Goal: Task Accomplishment & Management: Use online tool/utility

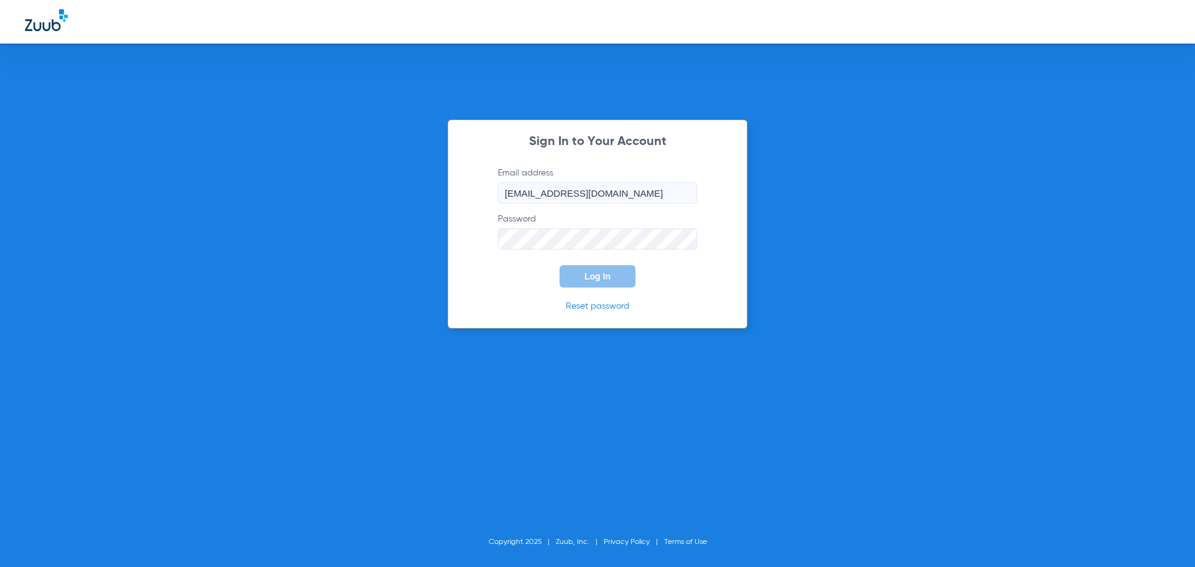
type input "[EMAIL_ADDRESS][DOMAIN_NAME]"
click at [576, 273] on button "Log In" at bounding box center [597, 276] width 76 height 22
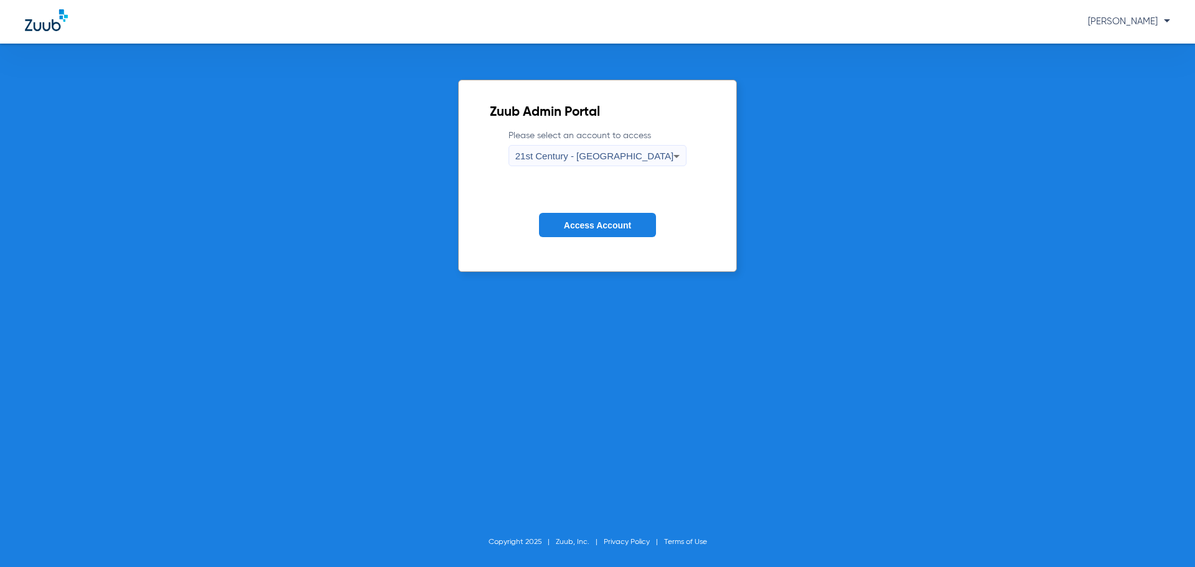
click at [577, 153] on span "21st Century - [GEOGRAPHIC_DATA]" at bounding box center [594, 156] width 159 height 11
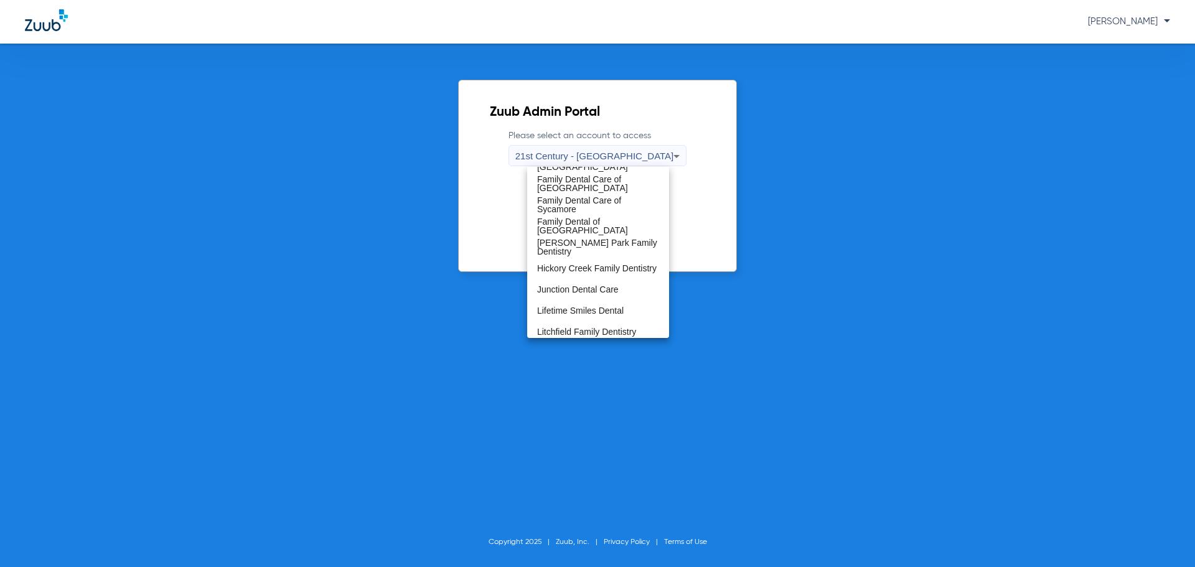
scroll to position [249, 0]
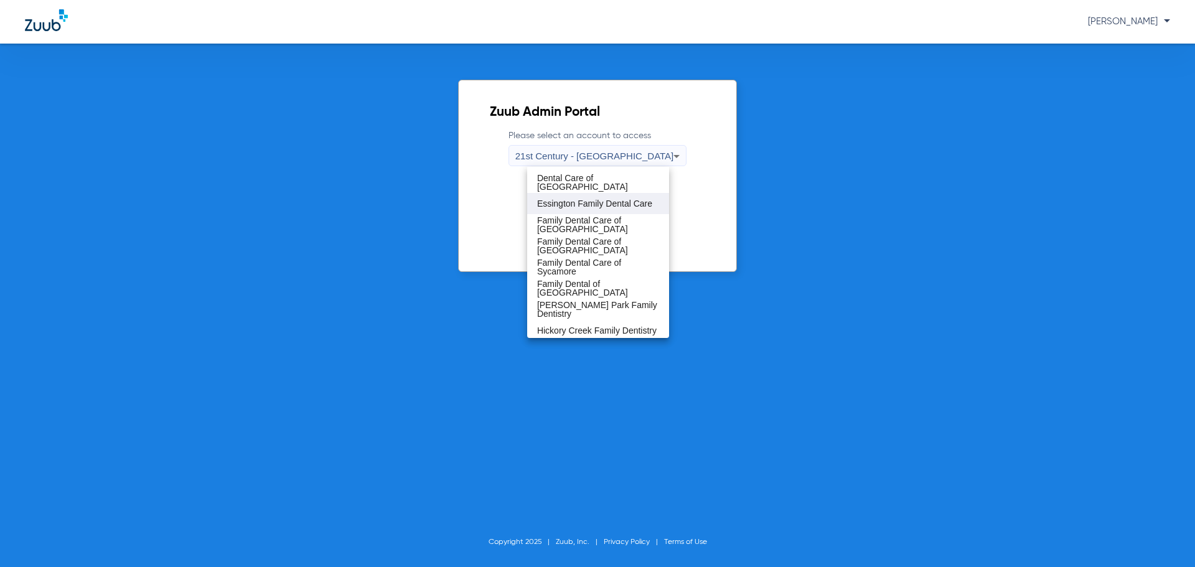
click at [572, 208] on span "Essington Family Dental Care" at bounding box center [594, 203] width 115 height 9
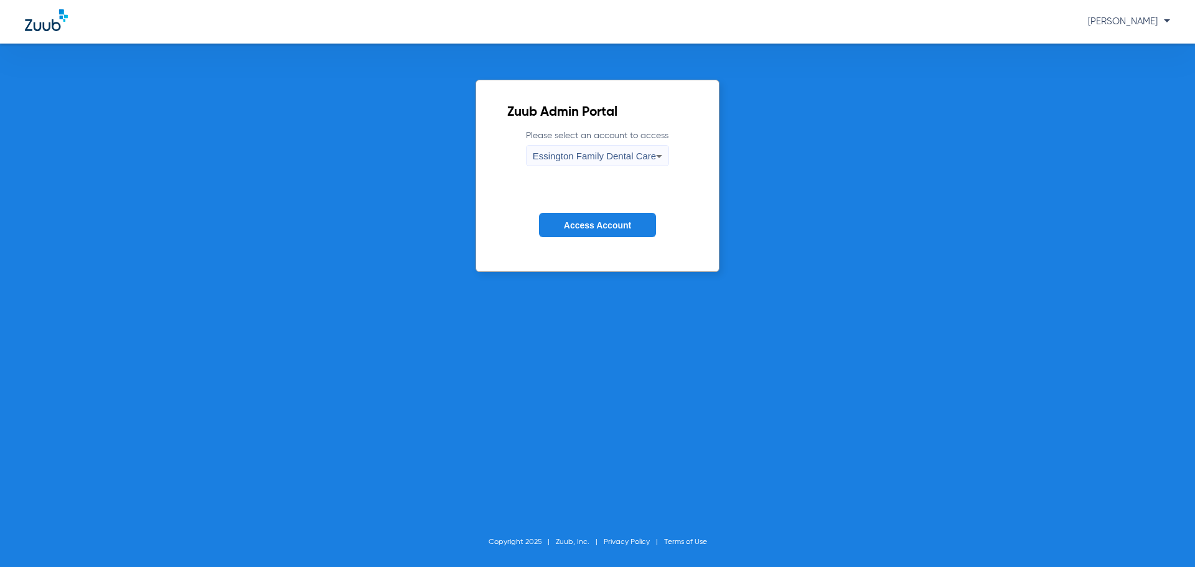
click at [589, 229] on span "Access Account" at bounding box center [597, 225] width 67 height 10
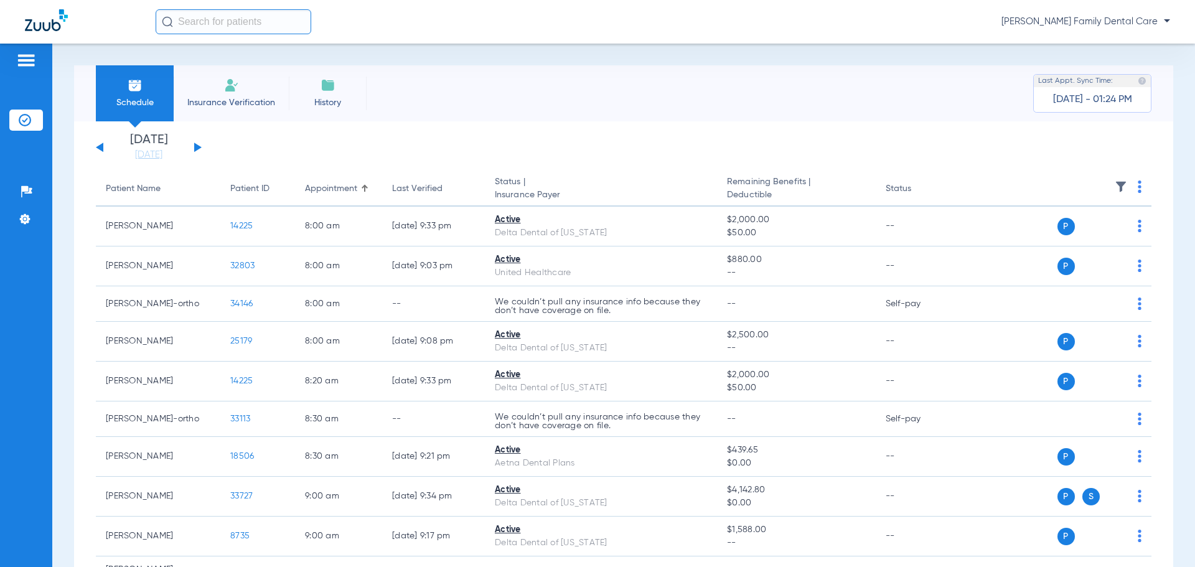
click at [331, 82] on img at bounding box center [327, 85] width 15 height 15
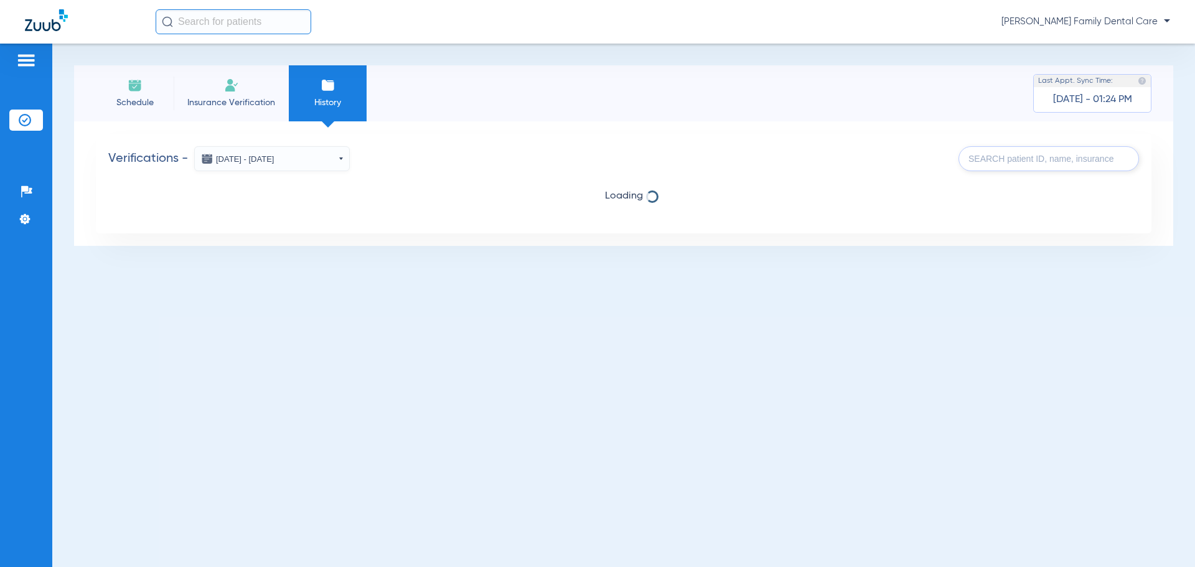
click at [334, 158] on button "[DATE] - [DATE]" at bounding box center [272, 158] width 156 height 25
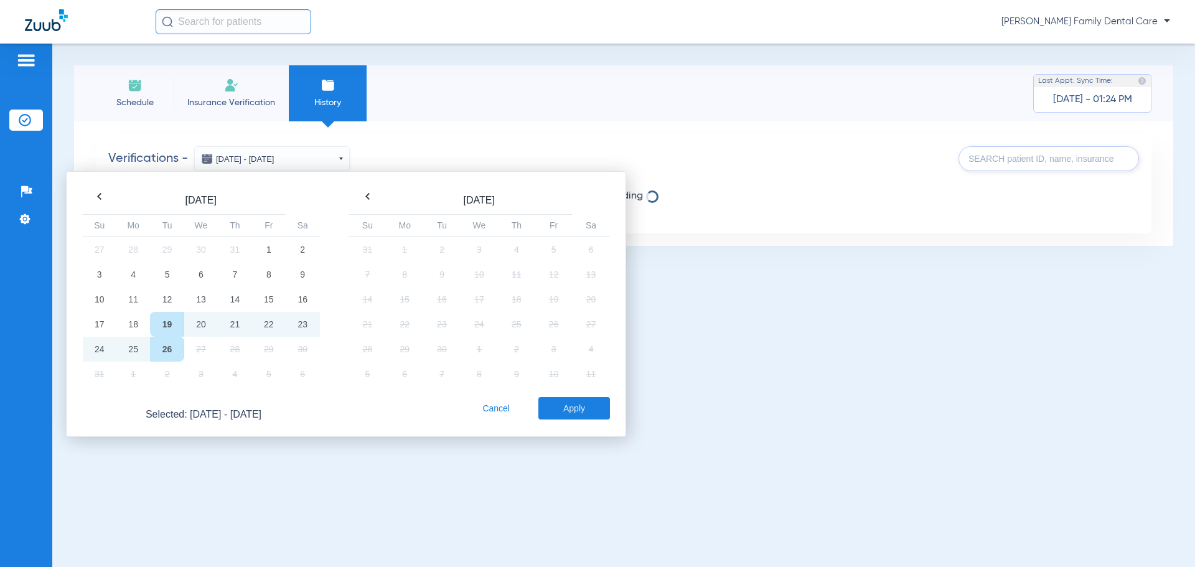
click at [167, 341] on td "26" at bounding box center [167, 349] width 34 height 25
click at [596, 408] on button "Apply" at bounding box center [574, 408] width 72 height 22
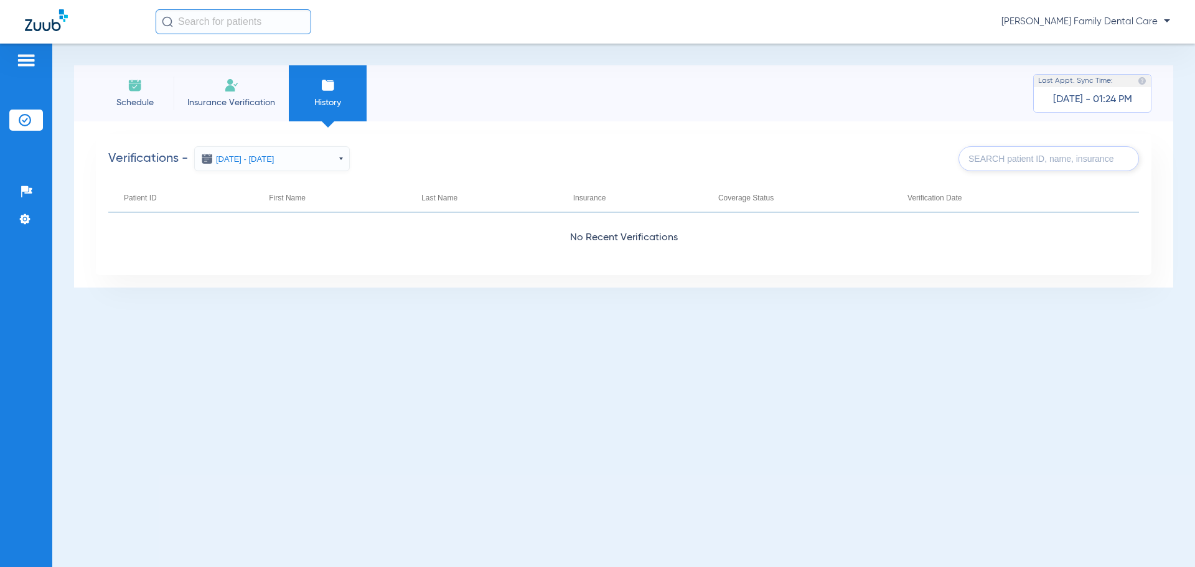
click at [281, 159] on button "[DATE] - [DATE]" at bounding box center [272, 158] width 156 height 25
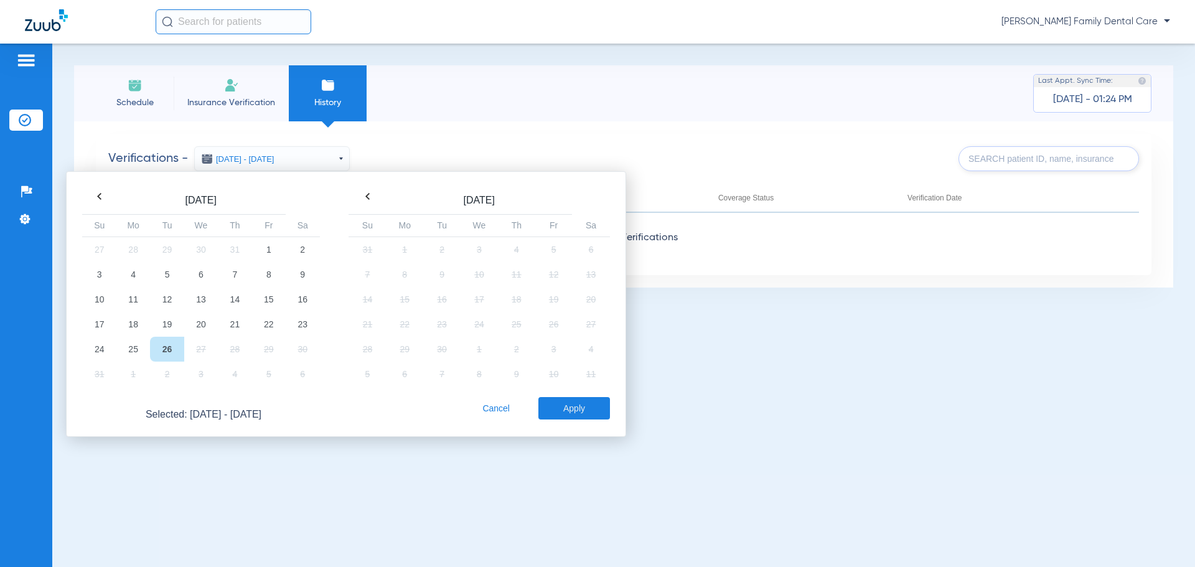
click at [237, 337] on td "28" at bounding box center [235, 349] width 34 height 25
click at [237, 322] on td "21" at bounding box center [235, 324] width 34 height 25
click at [171, 346] on td "26" at bounding box center [167, 349] width 34 height 25
click at [570, 398] on button "Apply" at bounding box center [574, 408] width 72 height 22
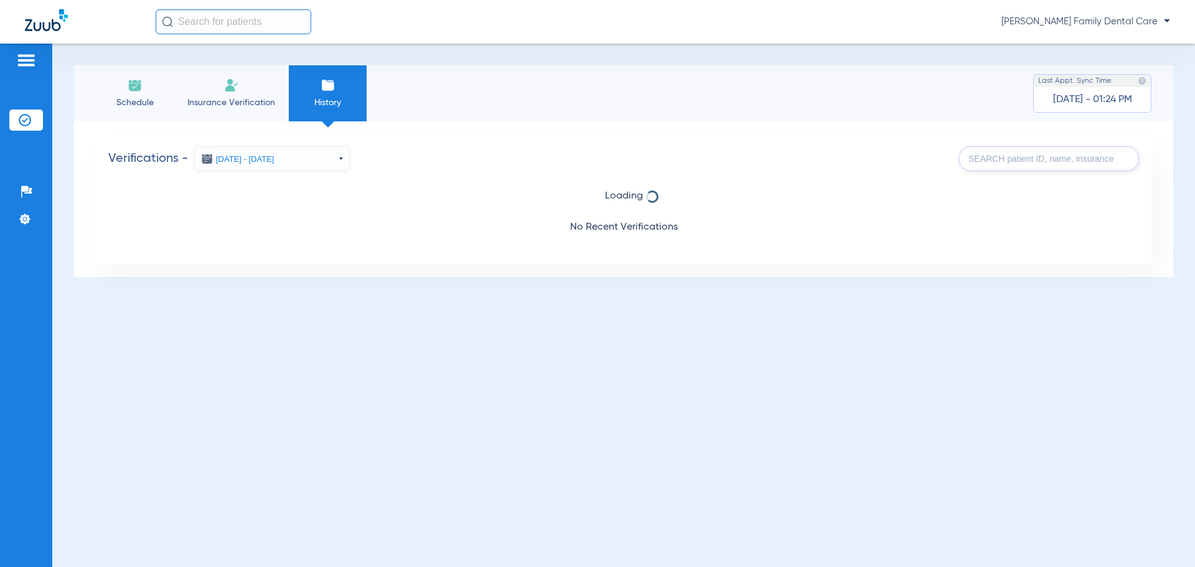
click at [200, 6] on div "[PERSON_NAME] Family Dental Care" at bounding box center [597, 22] width 1195 height 44
click at [203, 19] on input "text" at bounding box center [234, 21] width 156 height 25
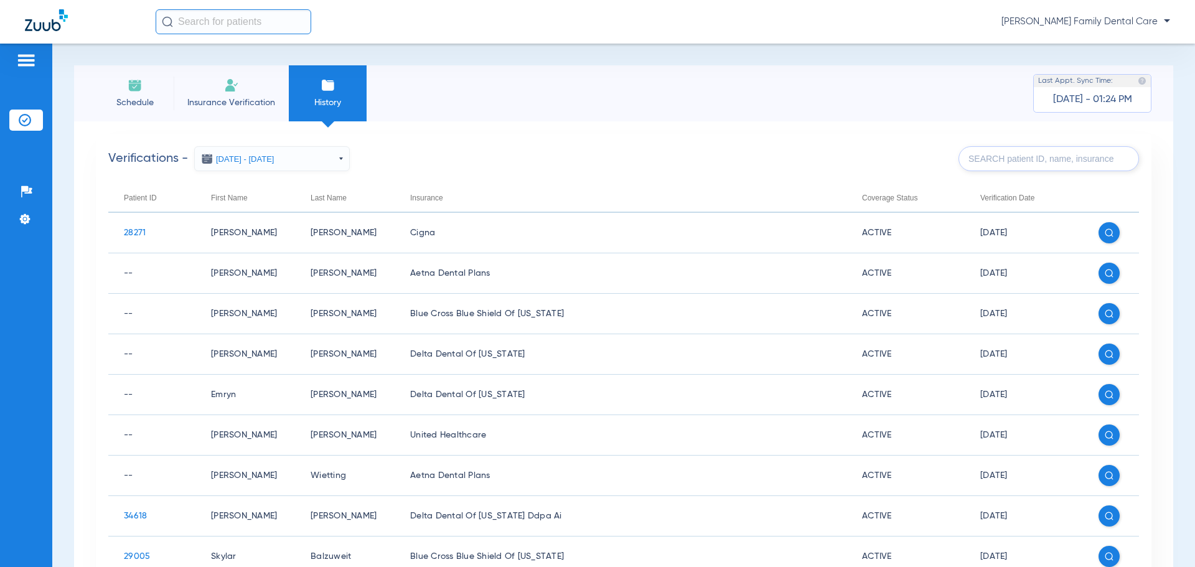
click at [196, 26] on input "text" at bounding box center [234, 21] width 156 height 25
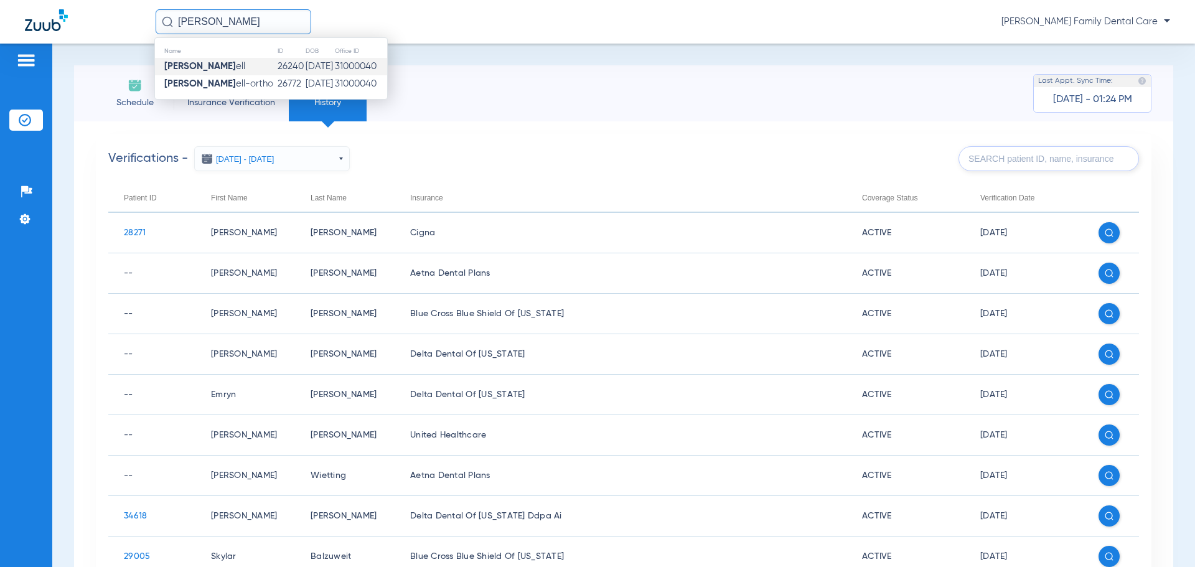
type input "[PERSON_NAME]"
click at [228, 61] on td "[PERSON_NAME] ell" at bounding box center [216, 66] width 122 height 17
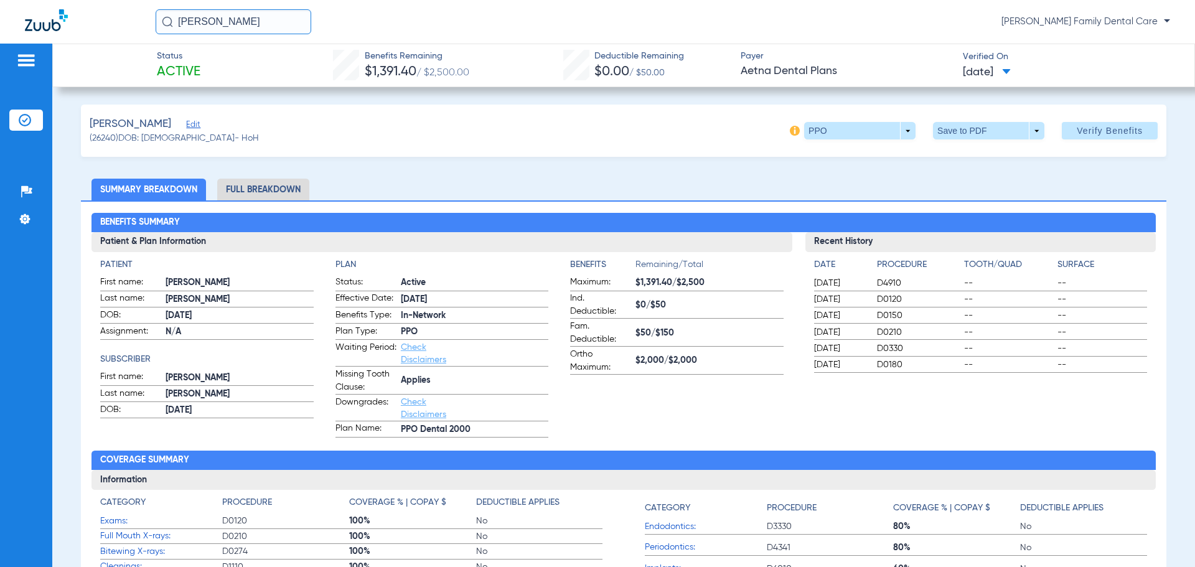
click at [267, 190] on li "Full Breakdown" at bounding box center [263, 190] width 92 height 22
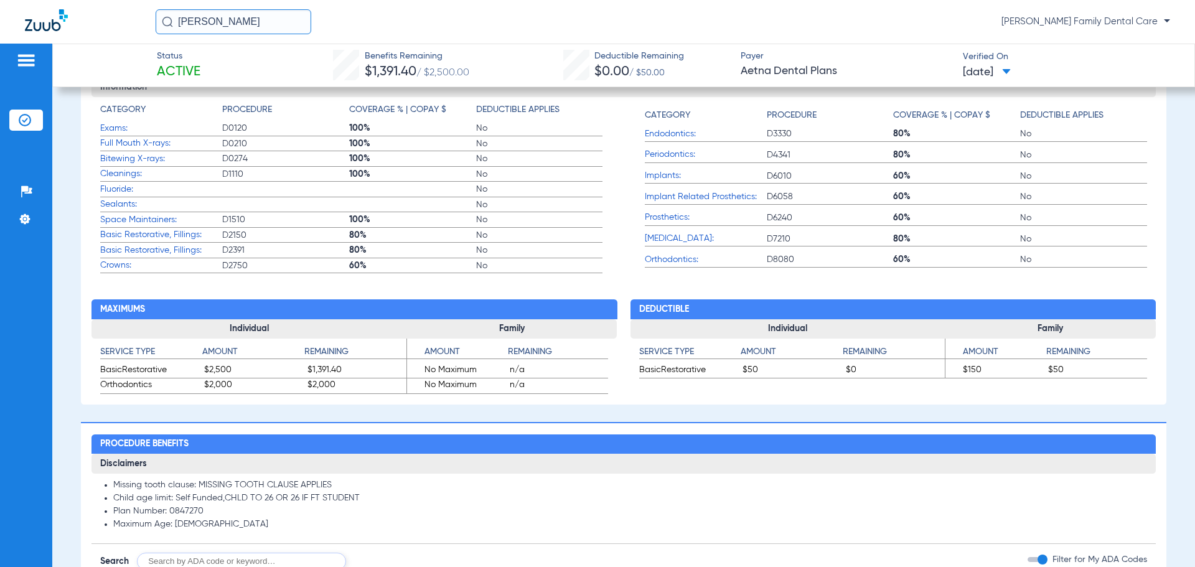
scroll to position [560, 0]
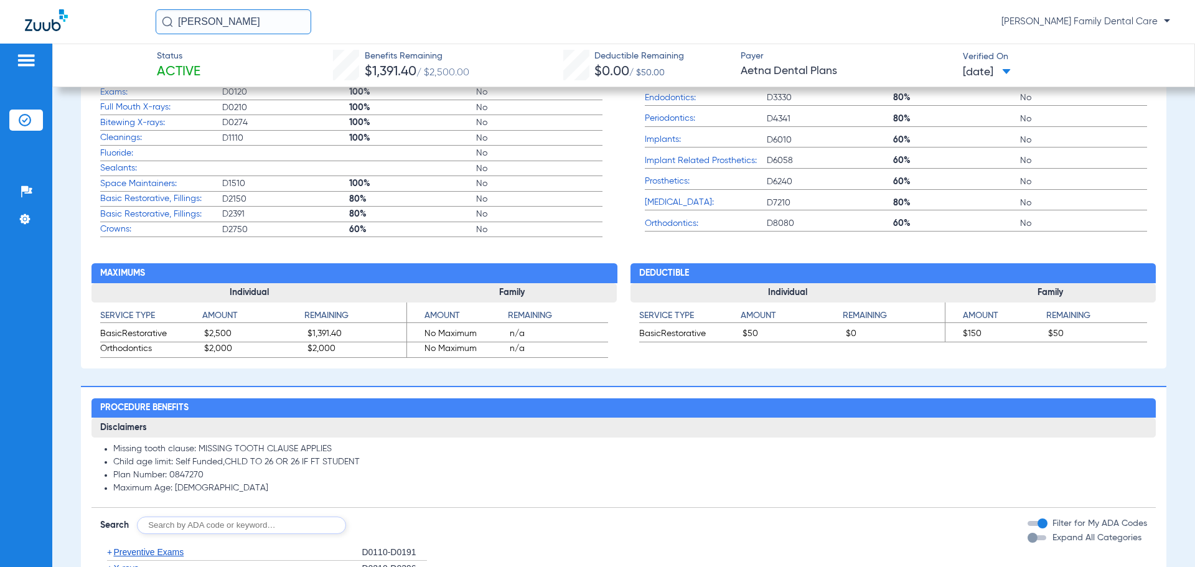
drag, startPoint x: 129, startPoint y: 9, endPoint x: 72, endPoint y: -1, distance: 58.6
click at [72, 0] on html "[PERSON_NAME] pow [PERSON_NAME] Family Dental Care Patients Insurance Verificat…" at bounding box center [597, 283] width 1195 height 567
click at [1130, 13] on div "[PERSON_NAME] pow [PERSON_NAME] Family Dental Care" at bounding box center [663, 21] width 1014 height 25
click at [1129, 20] on span "[PERSON_NAME] Family Dental Care" at bounding box center [1085, 22] width 169 height 12
click at [1132, 36] on button "Account Selection" at bounding box center [1123, 44] width 90 height 25
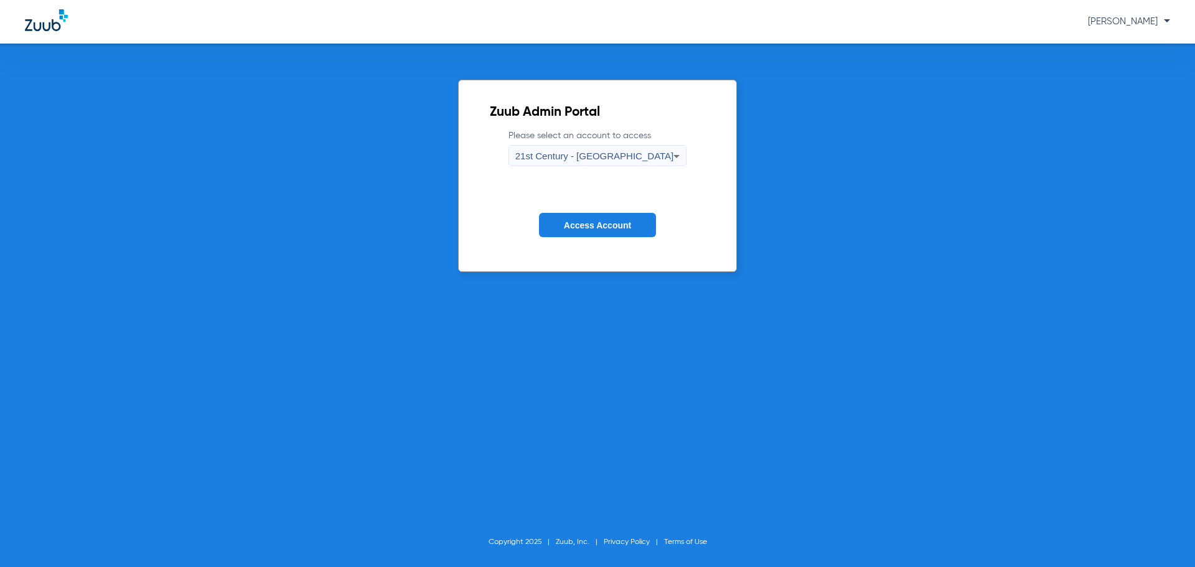
click at [632, 150] on div "21st Century - [GEOGRAPHIC_DATA]" at bounding box center [594, 156] width 159 height 21
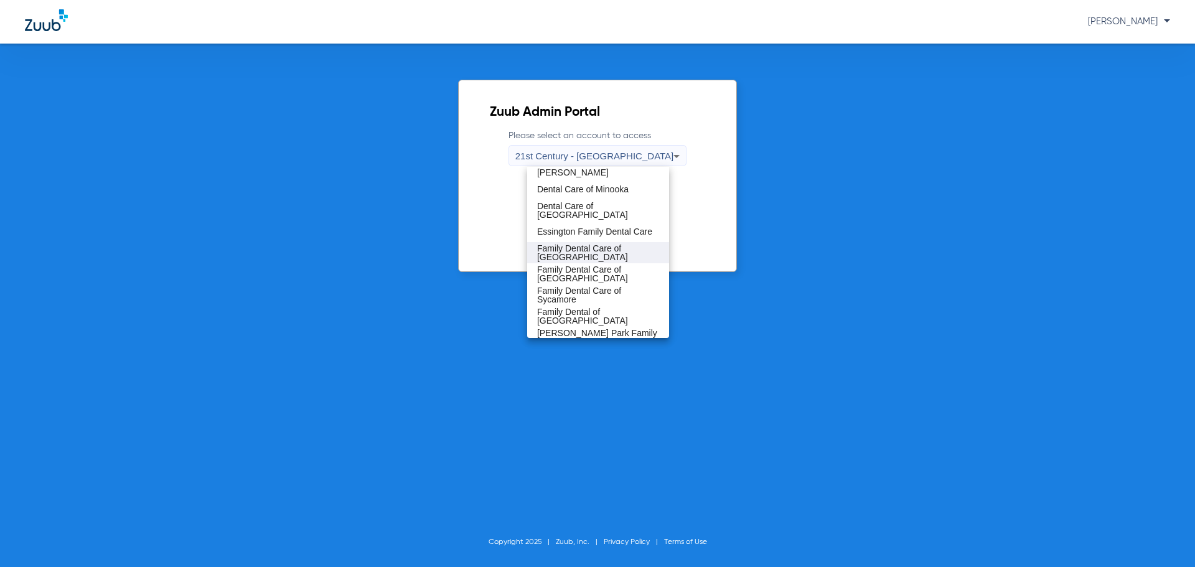
scroll to position [249, 0]
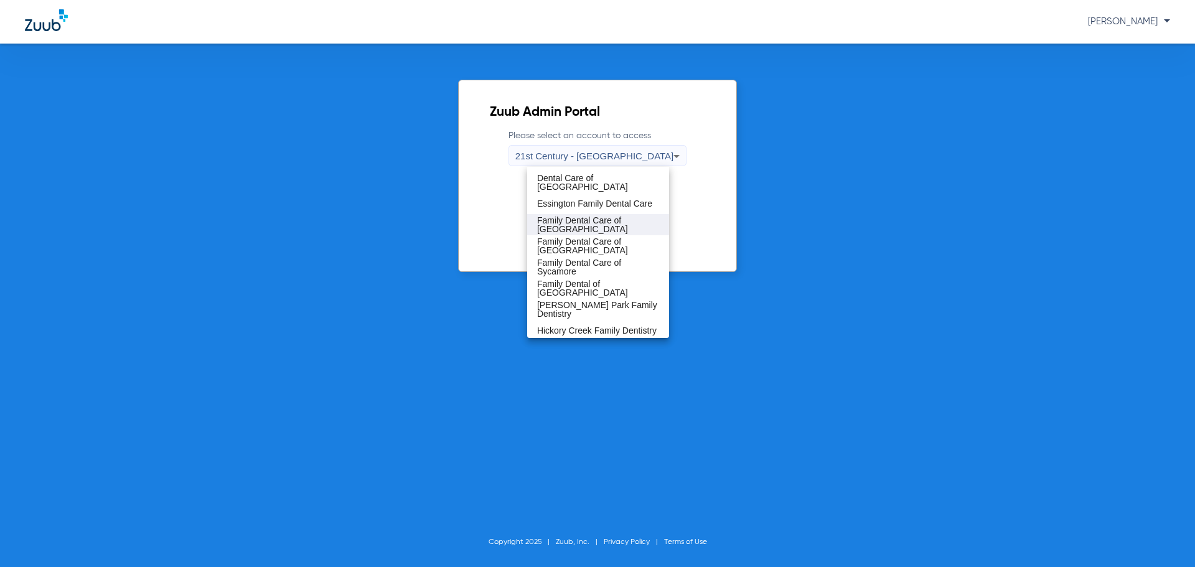
click at [589, 294] on mat-option "Family Dental of [GEOGRAPHIC_DATA]" at bounding box center [598, 288] width 142 height 21
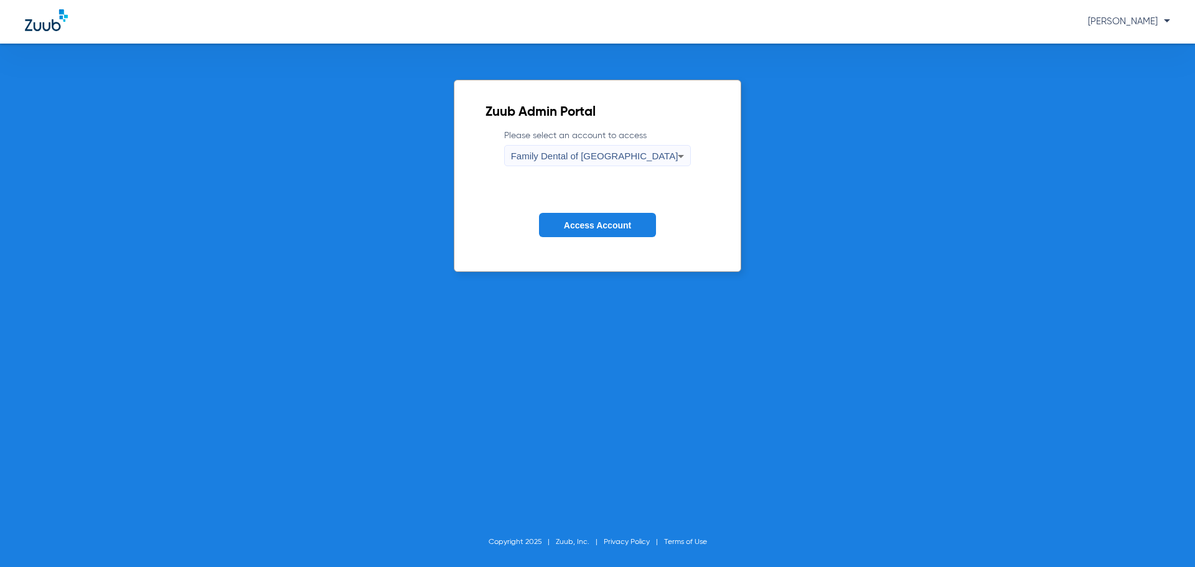
click at [593, 228] on span "Access Account" at bounding box center [597, 225] width 67 height 10
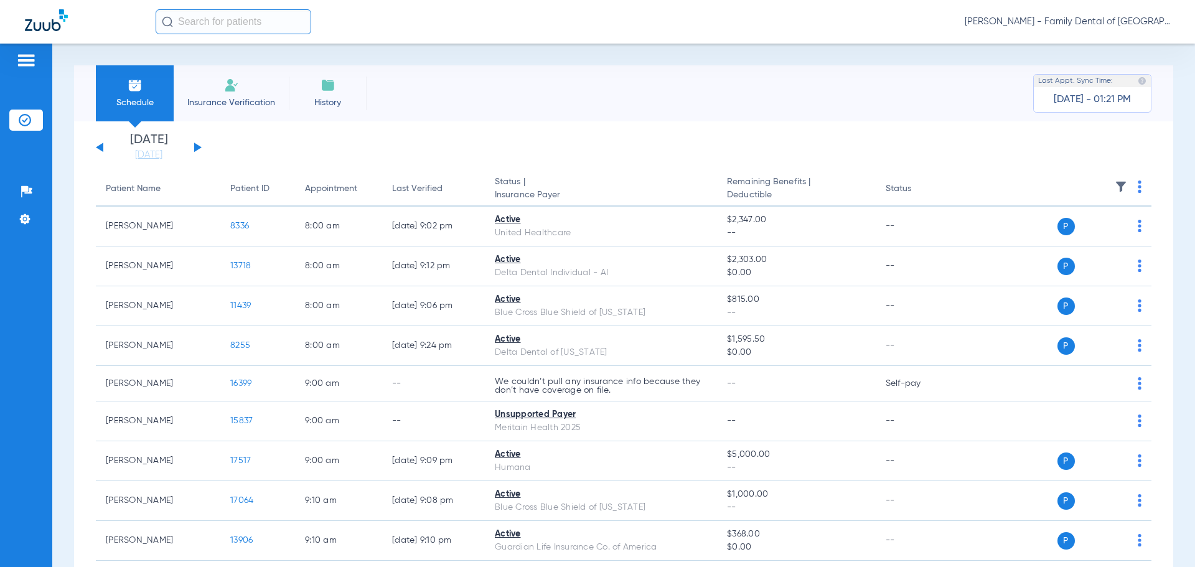
click at [196, 24] on input "text" at bounding box center [234, 21] width 156 height 25
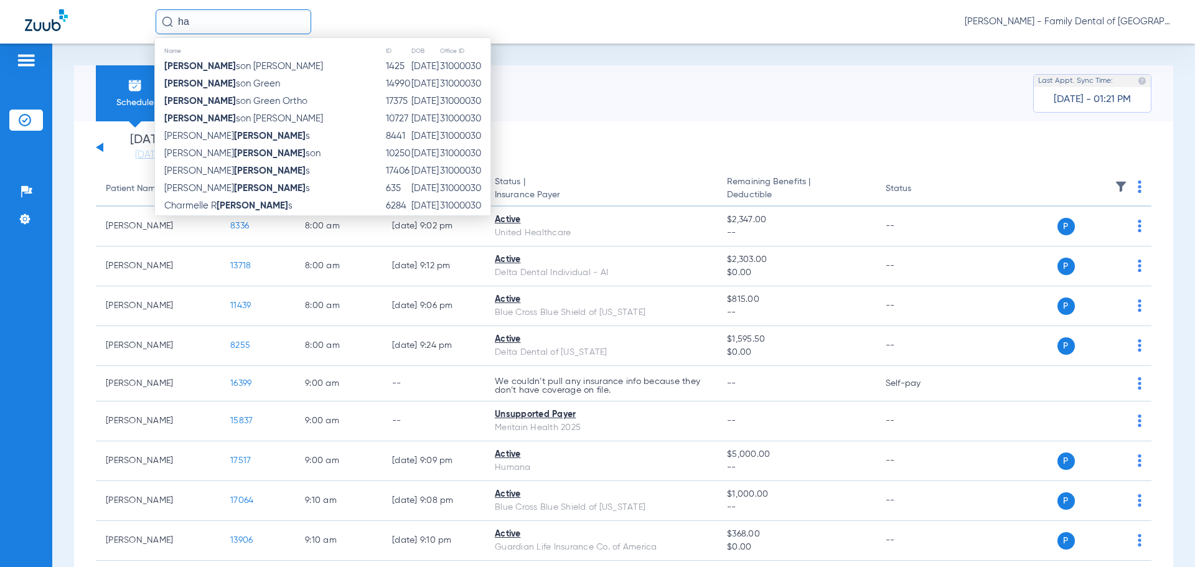
type input "h"
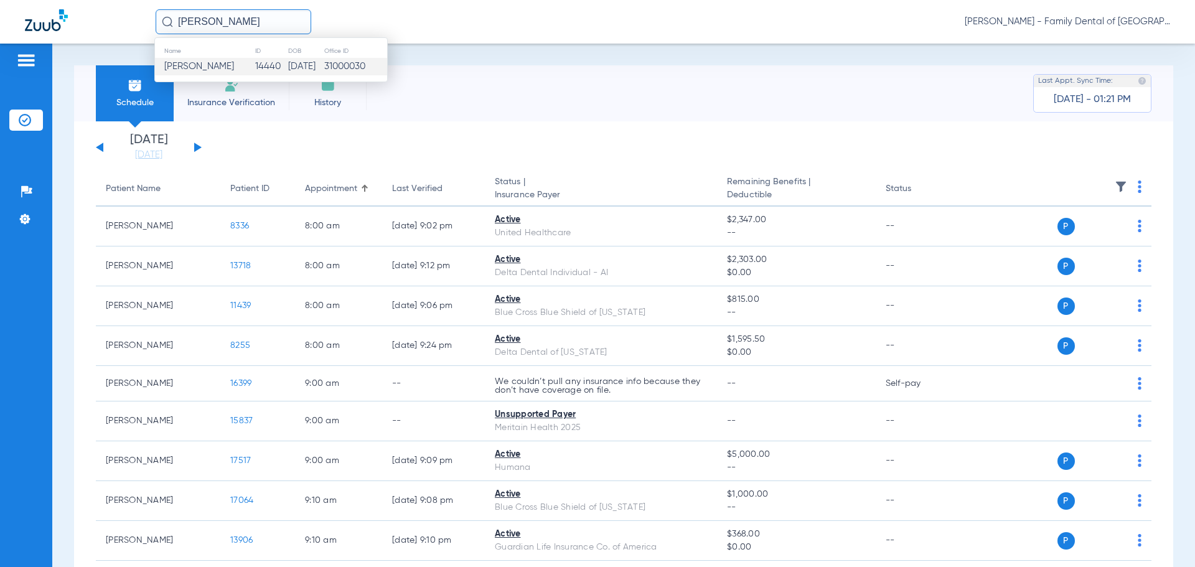
type input "[PERSON_NAME]"
click at [287, 65] on td "[DATE]" at bounding box center [304, 66] width 35 height 17
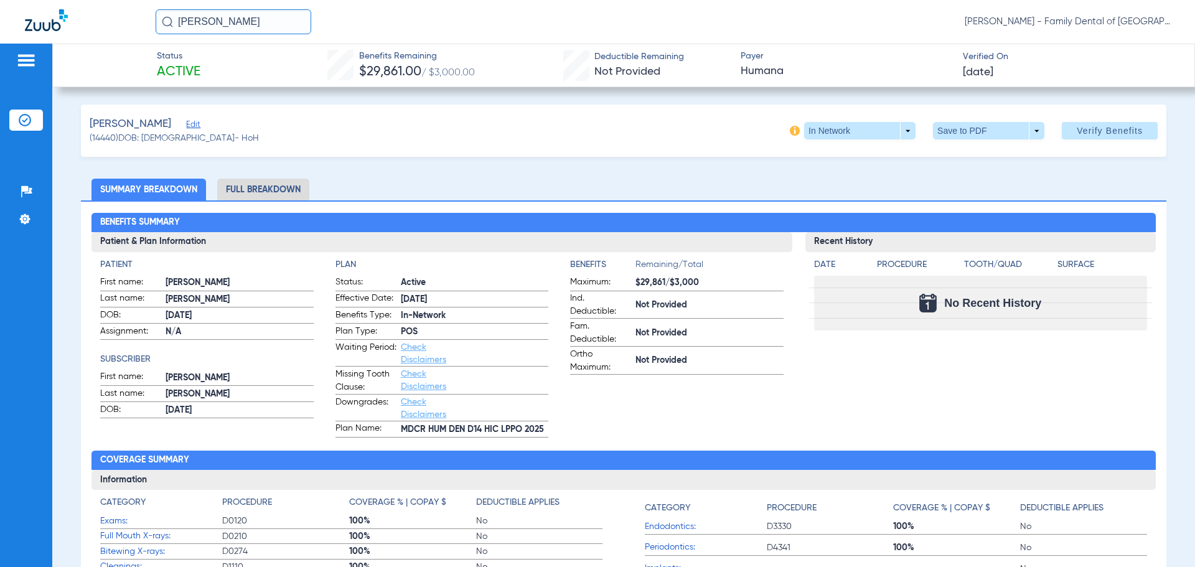
click at [263, 189] on li "Full Breakdown" at bounding box center [263, 190] width 92 height 22
